Goal: Find contact information: Find contact information

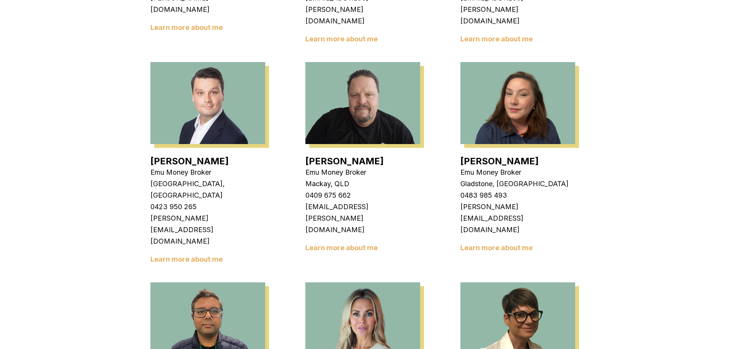
scroll to position [689, 0]
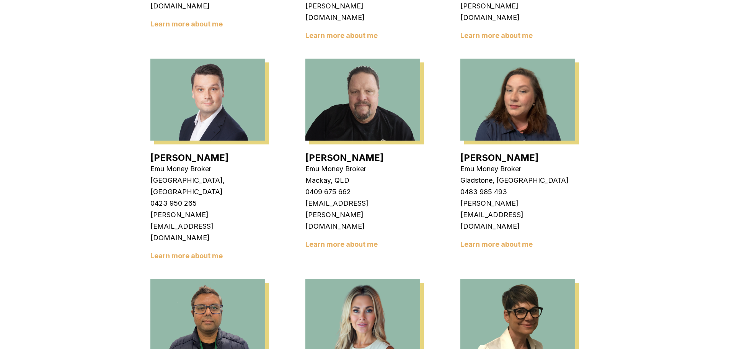
click at [354, 279] on img at bounding box center [362, 320] width 115 height 82
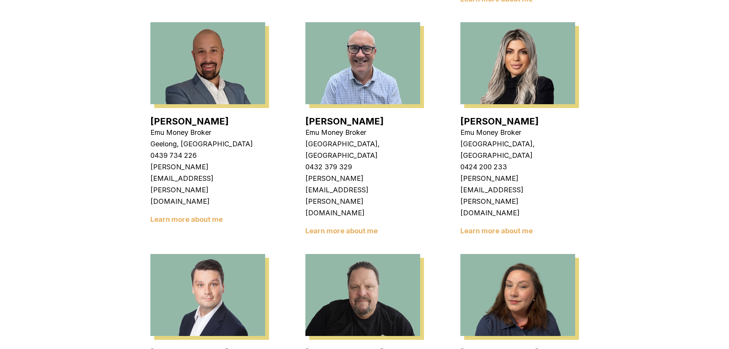
scroll to position [498, 0]
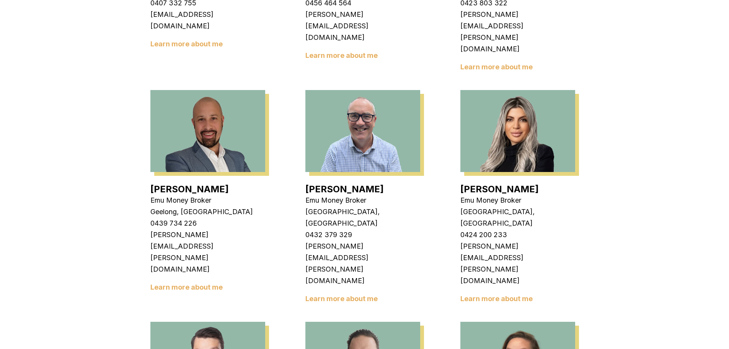
scroll to position [421, 0]
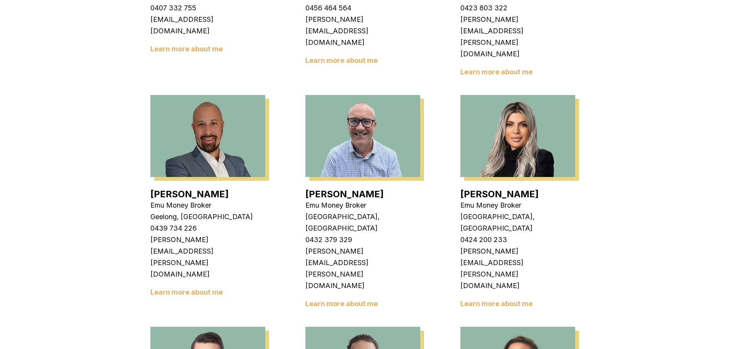
click at [344, 188] on link "Adam Howell" at bounding box center [344, 193] width 78 height 11
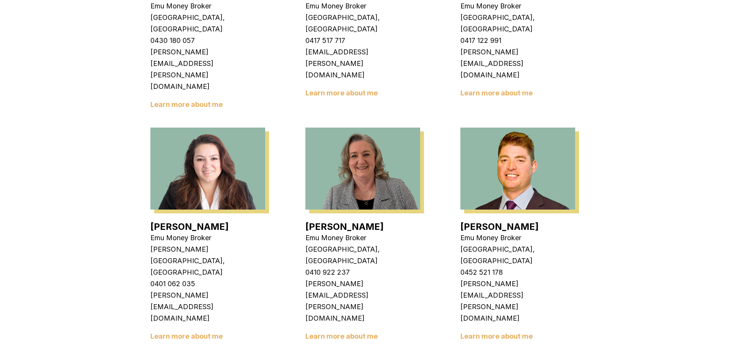
scroll to position [1034, 0]
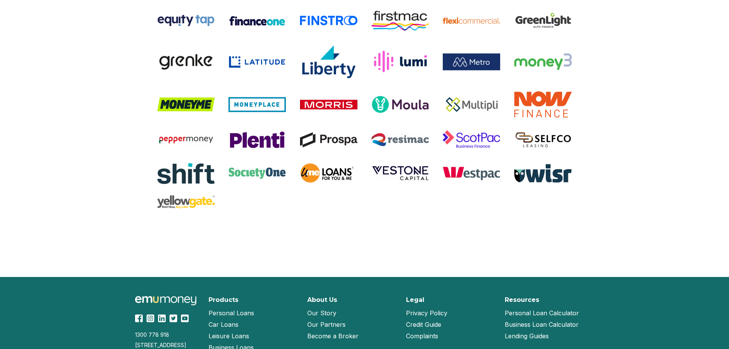
scroll to position [957, 0]
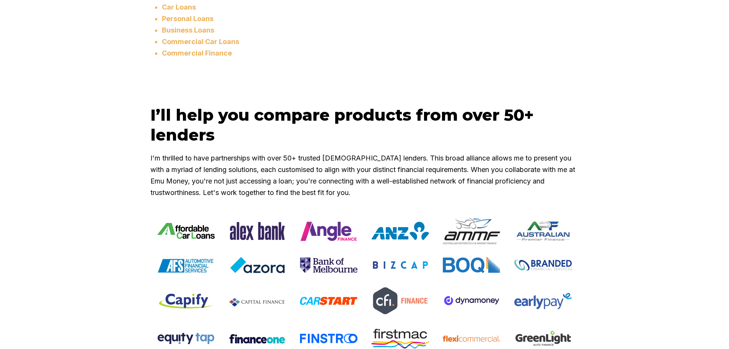
scroll to position [421, 0]
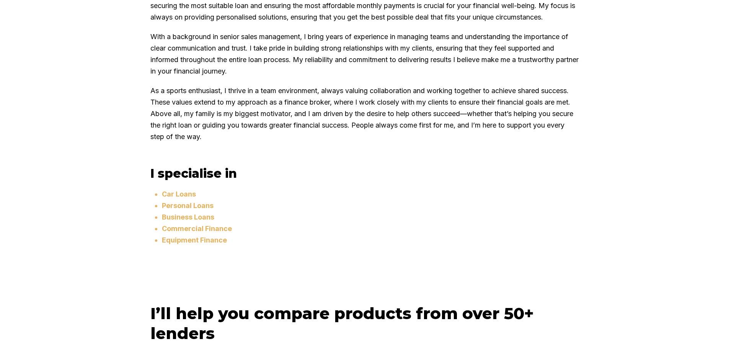
scroll to position [230, 0]
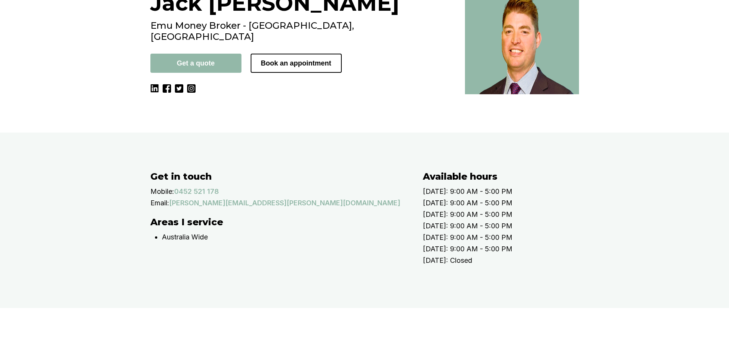
scroll to position [77, 0]
